Goal: Task Accomplishment & Management: Manage account settings

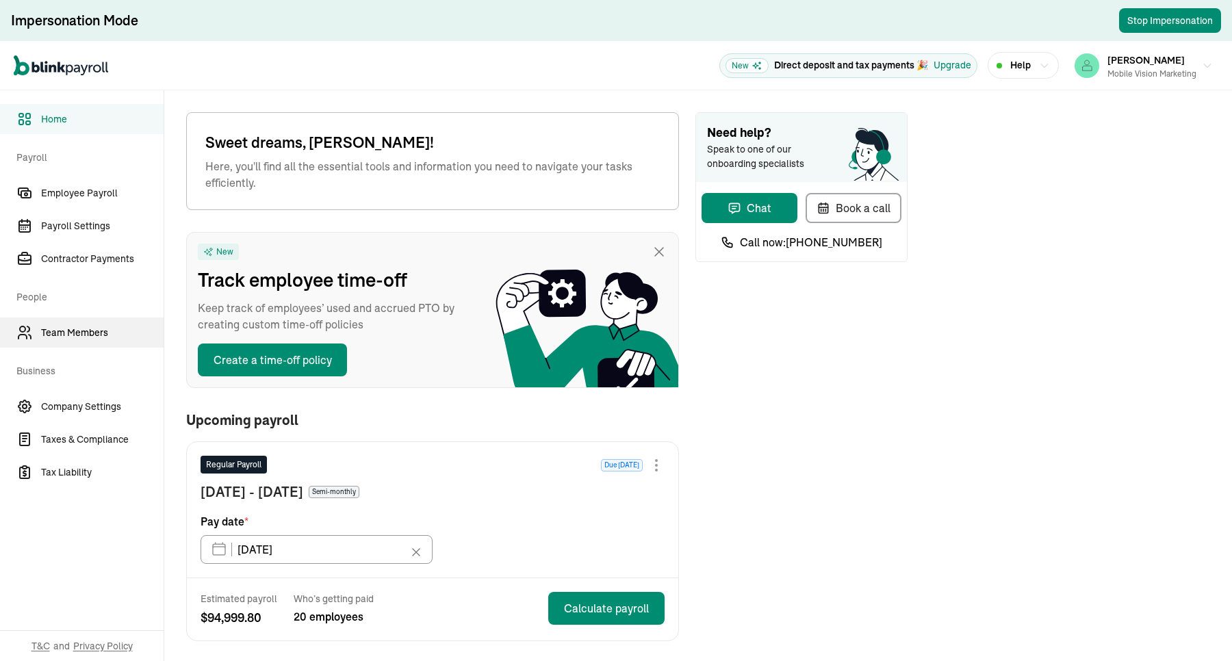
click at [79, 329] on span "Team Members" at bounding box center [102, 333] width 123 height 14
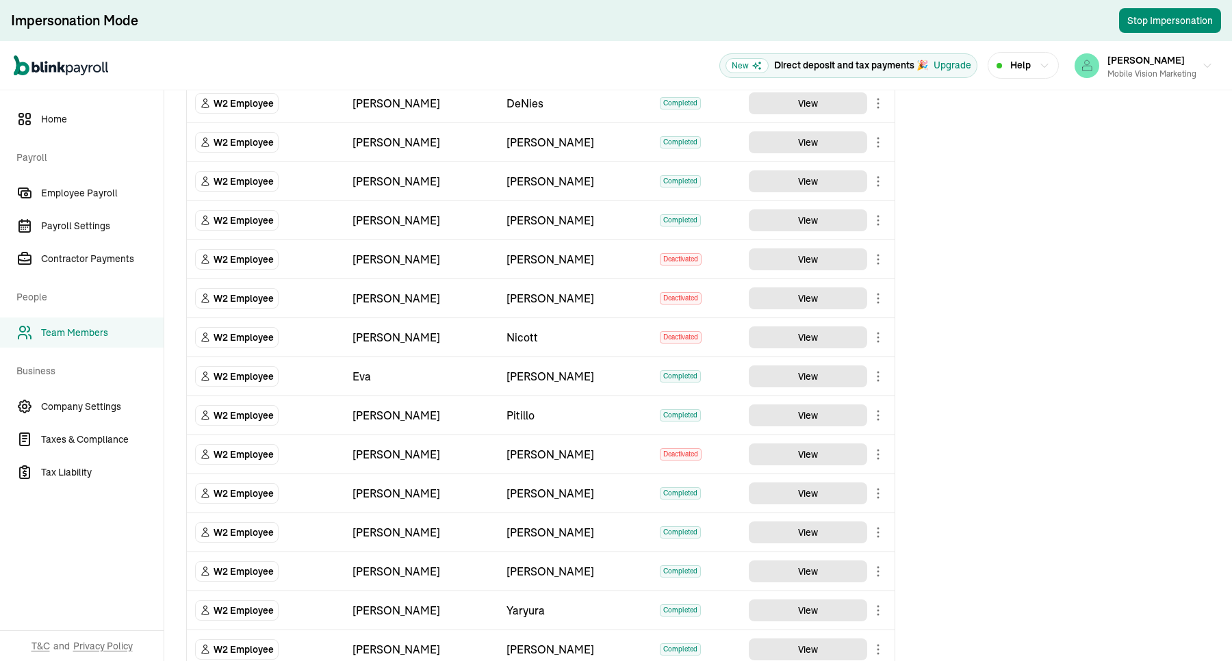
scroll to position [342, 0]
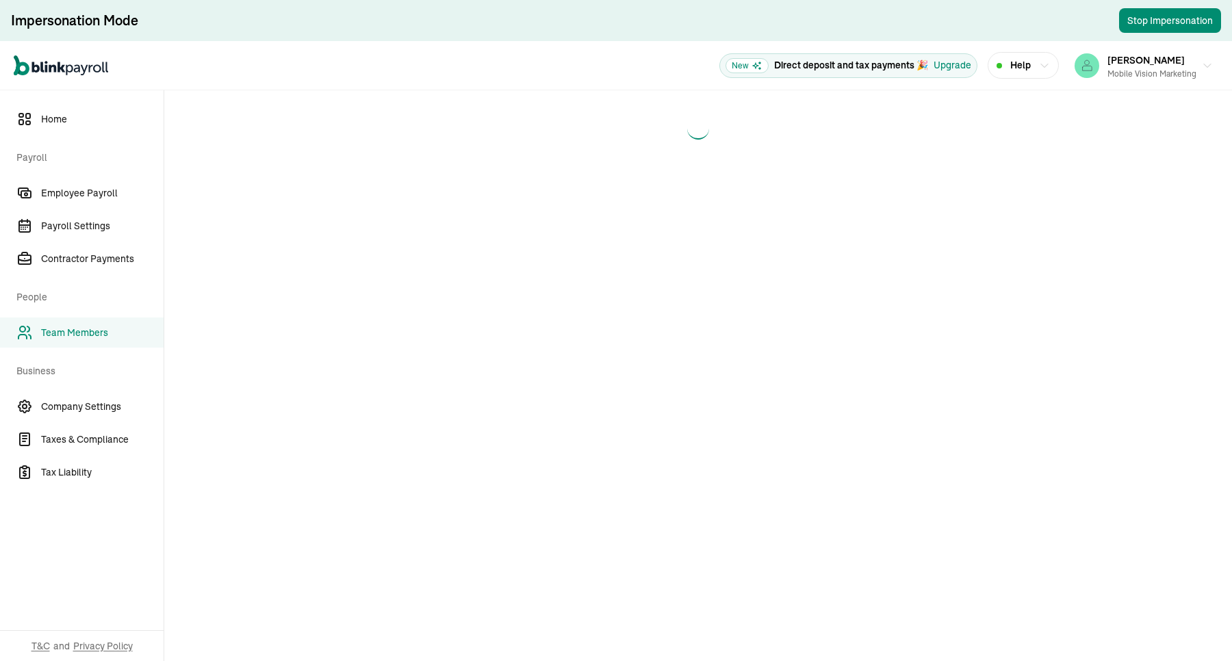
drag, startPoint x: 700, startPoint y: 133, endPoint x: 706, endPoint y: 127, distance: 8.2
click at [706, 127] on div at bounding box center [697, 128] width 31 height 31
